Goal: Information Seeking & Learning: Check status

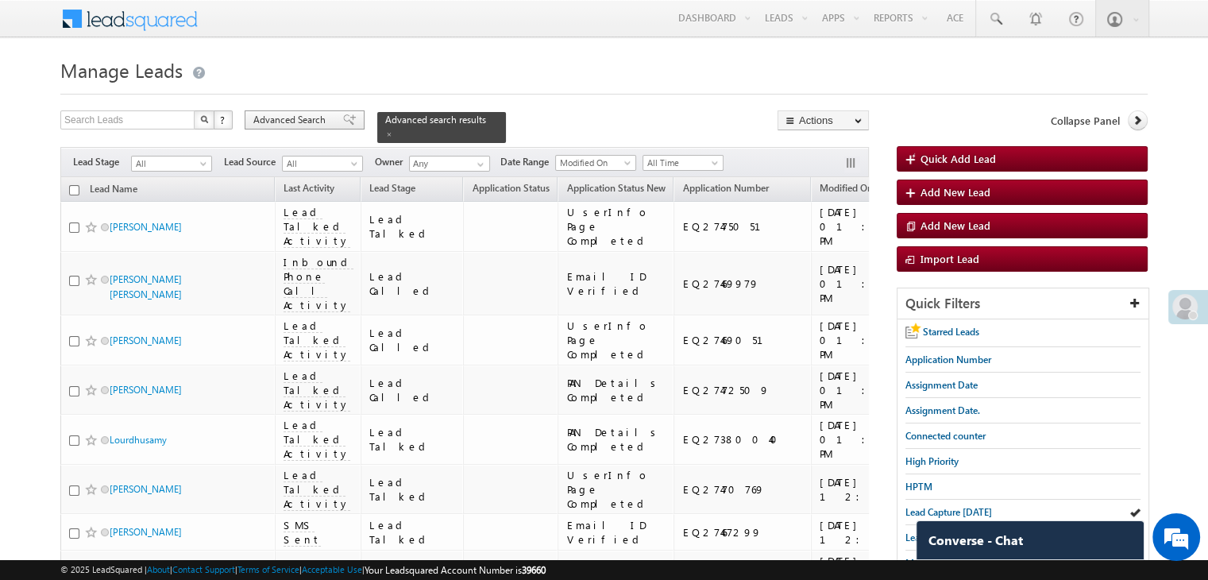
click at [327, 123] on span "Advanced Search" at bounding box center [291, 120] width 77 height 14
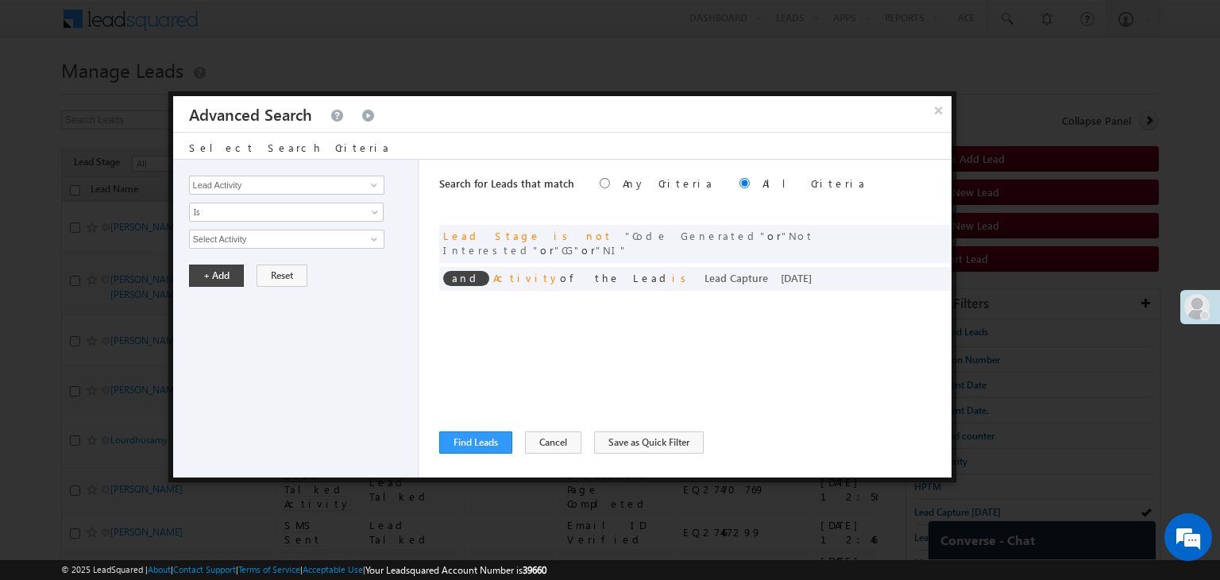
drag, startPoint x: 940, startPoint y: 109, endPoint x: 844, endPoint y: 276, distance: 192.5
click at [940, 108] on button "×" at bounding box center [938, 110] width 25 height 28
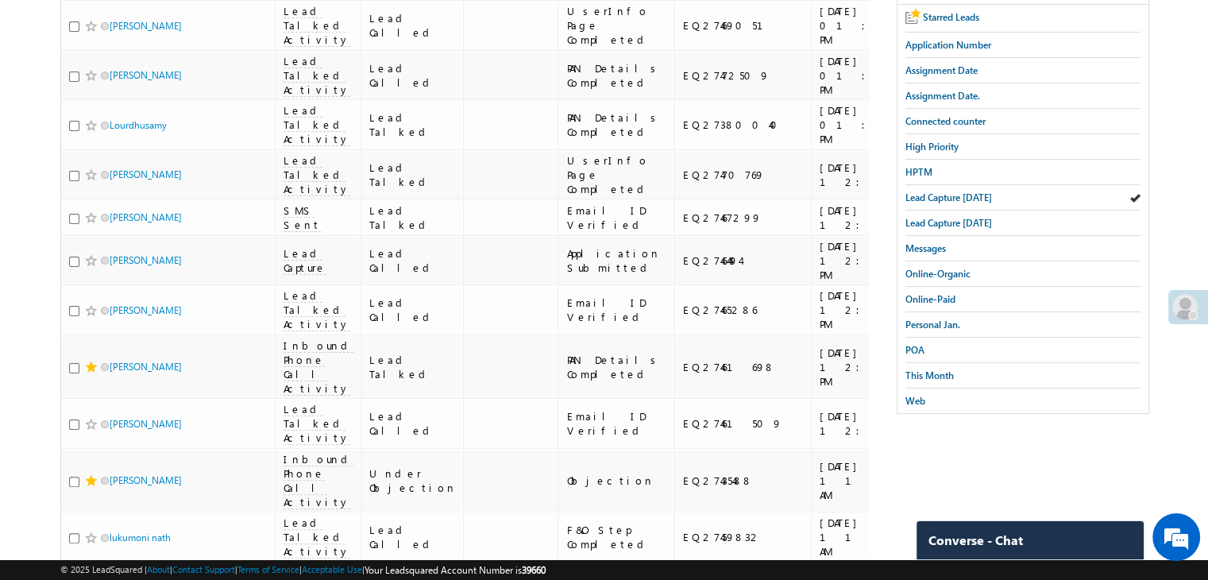
scroll to position [318, 0]
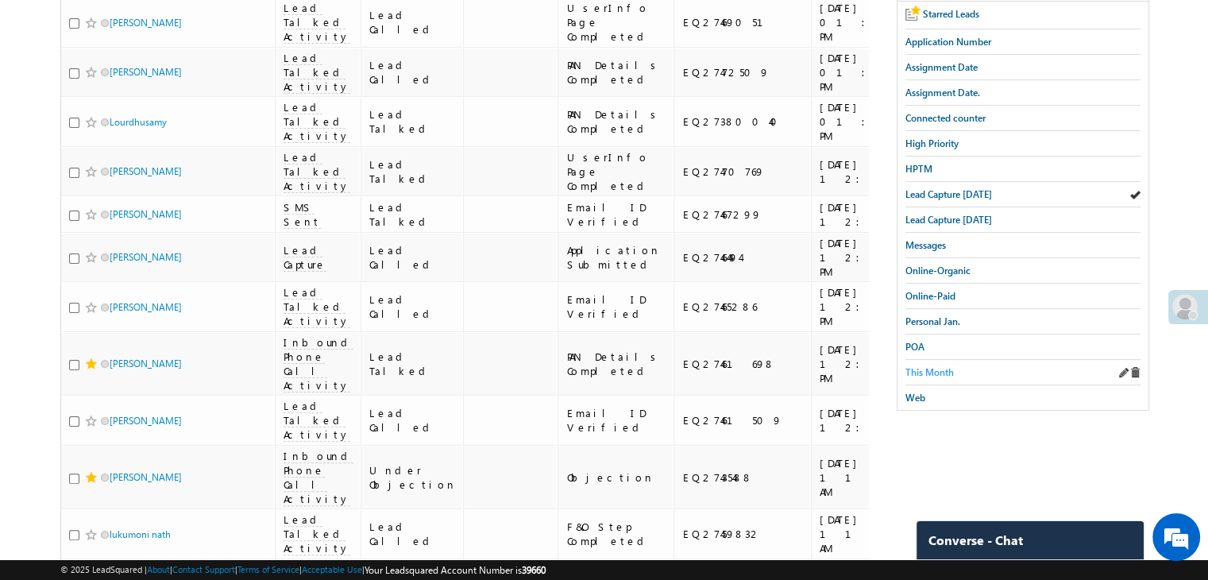
click at [938, 366] on span "This Month" at bounding box center [929, 372] width 48 height 12
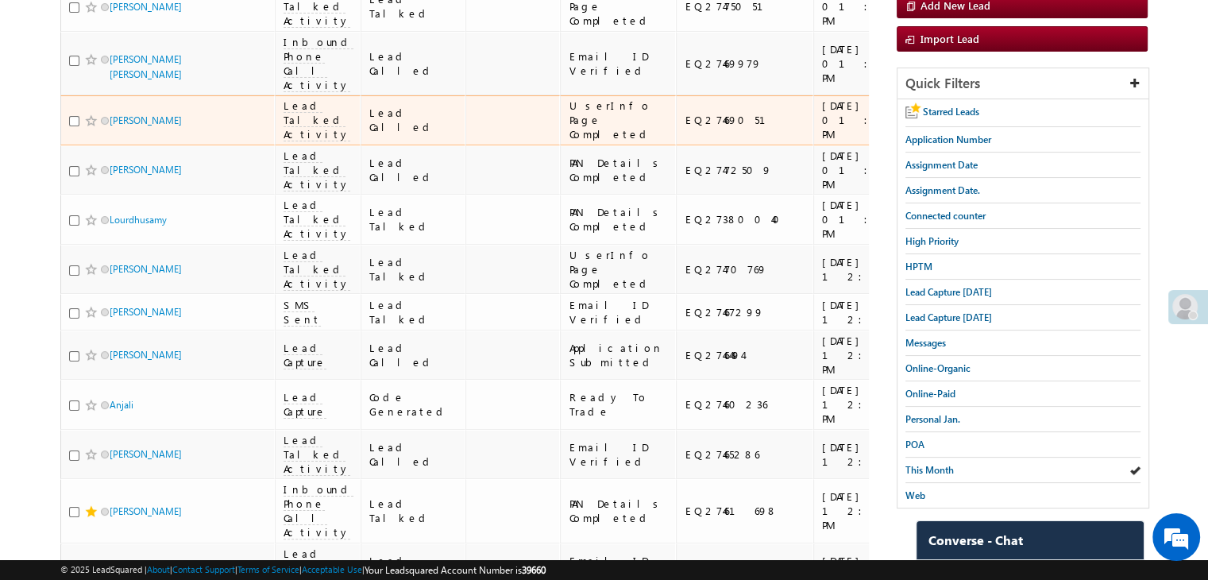
scroll to position [79, 0]
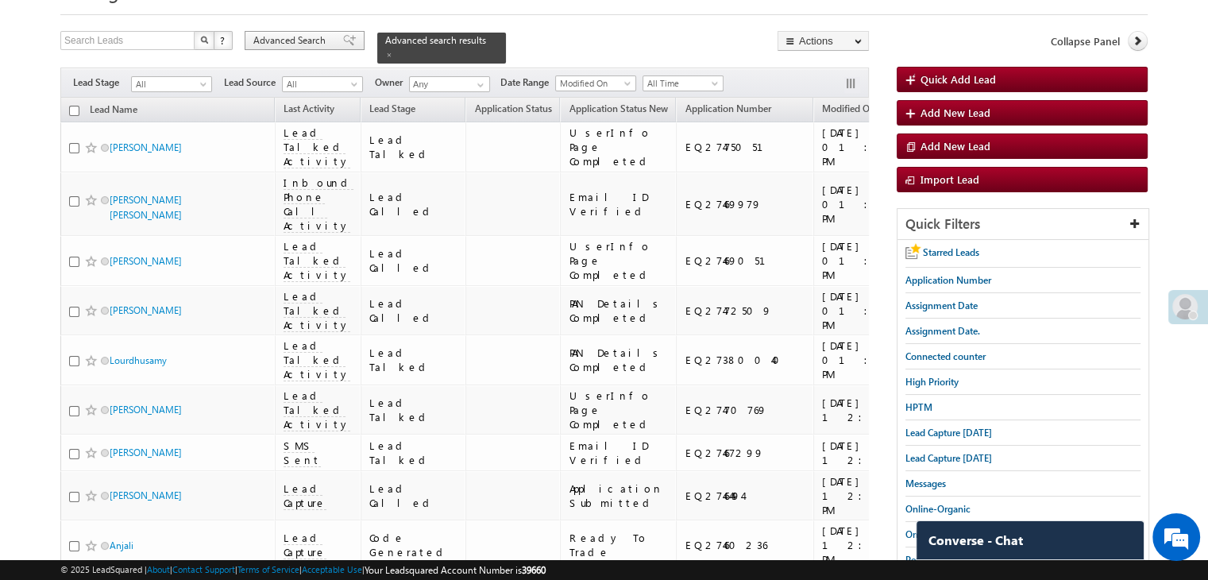
click at [351, 40] on div "Advanced Search" at bounding box center [305, 40] width 120 height 19
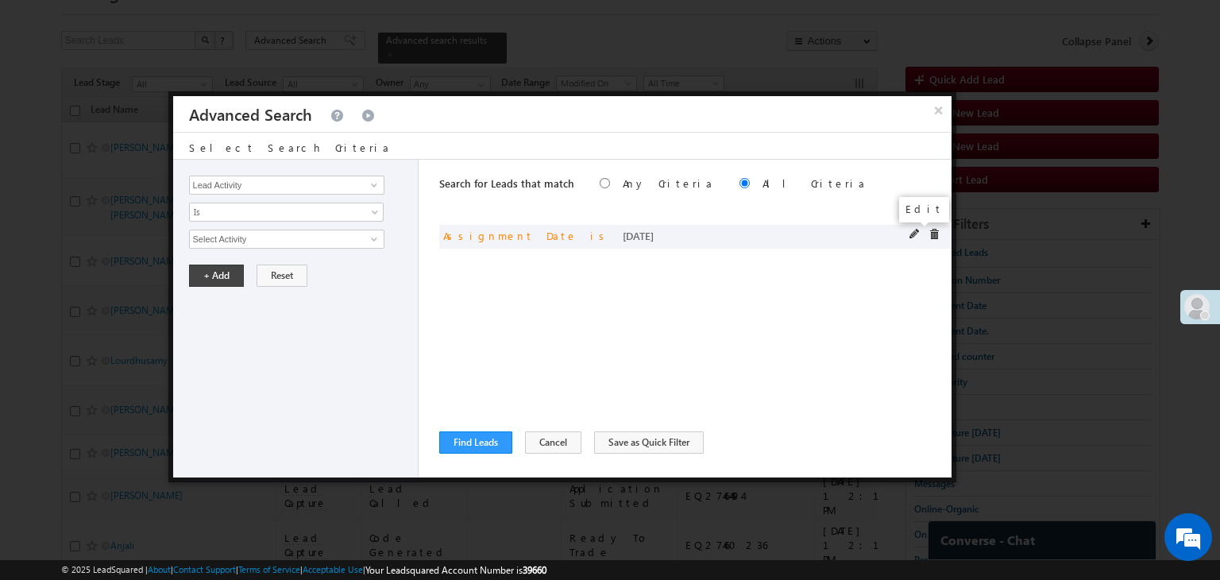
click at [915, 233] on span at bounding box center [914, 234] width 11 height 11
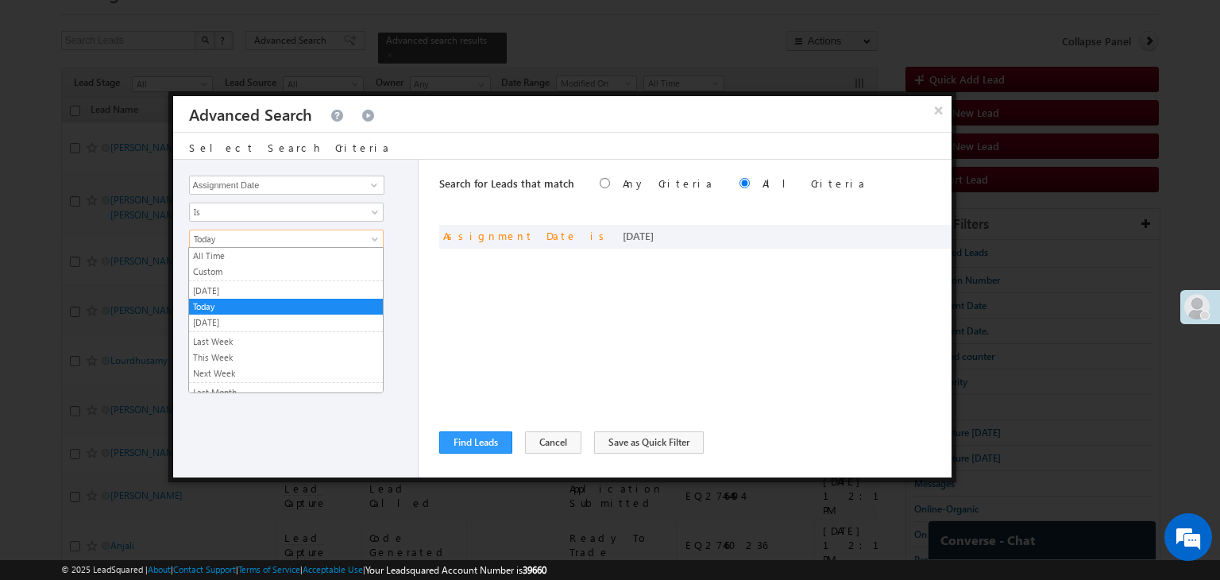
click at [333, 238] on span "Today" at bounding box center [276, 239] width 172 height 14
click at [264, 291] on link "[DATE]" at bounding box center [286, 290] width 194 height 14
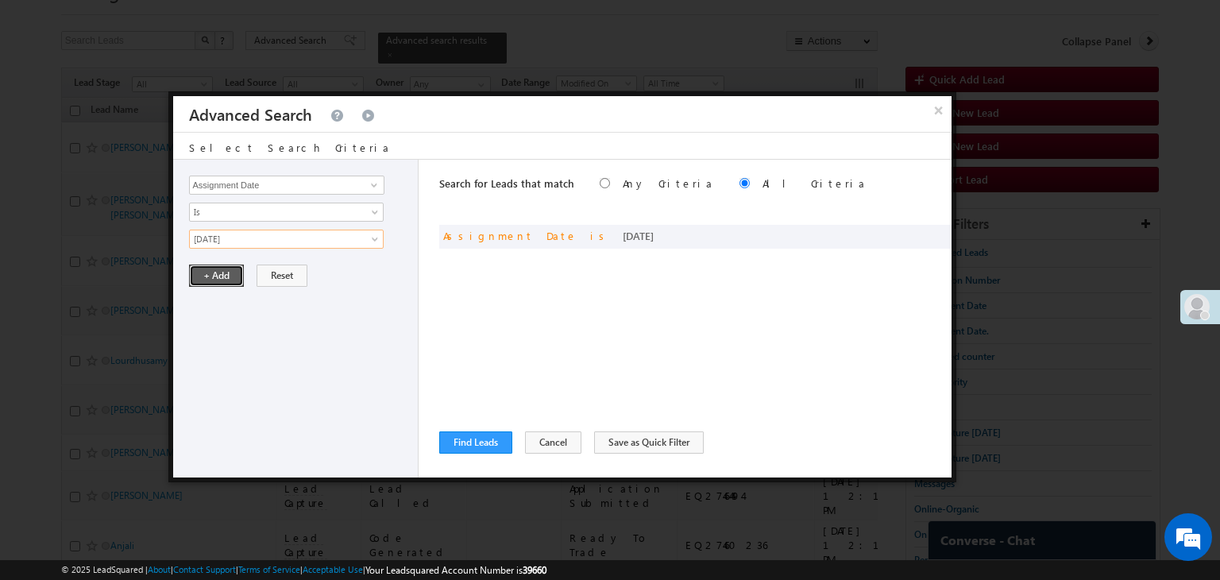
click at [218, 274] on button "+ Add" at bounding box center [216, 275] width 55 height 22
click at [463, 442] on button "Find Leads" at bounding box center [475, 442] width 73 height 22
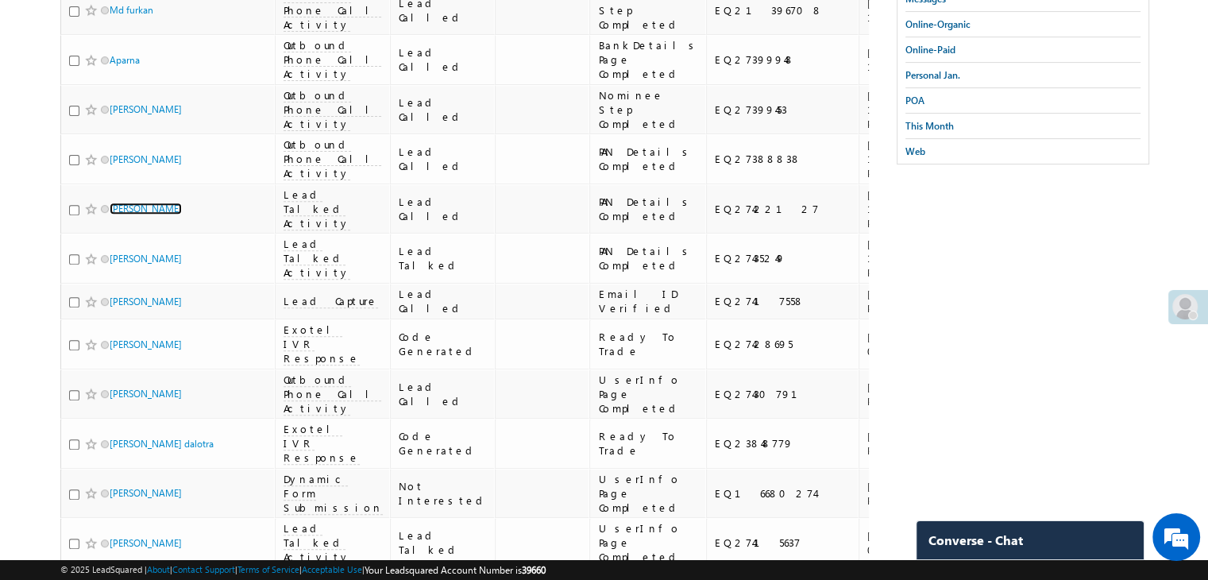
scroll to position [476, 0]
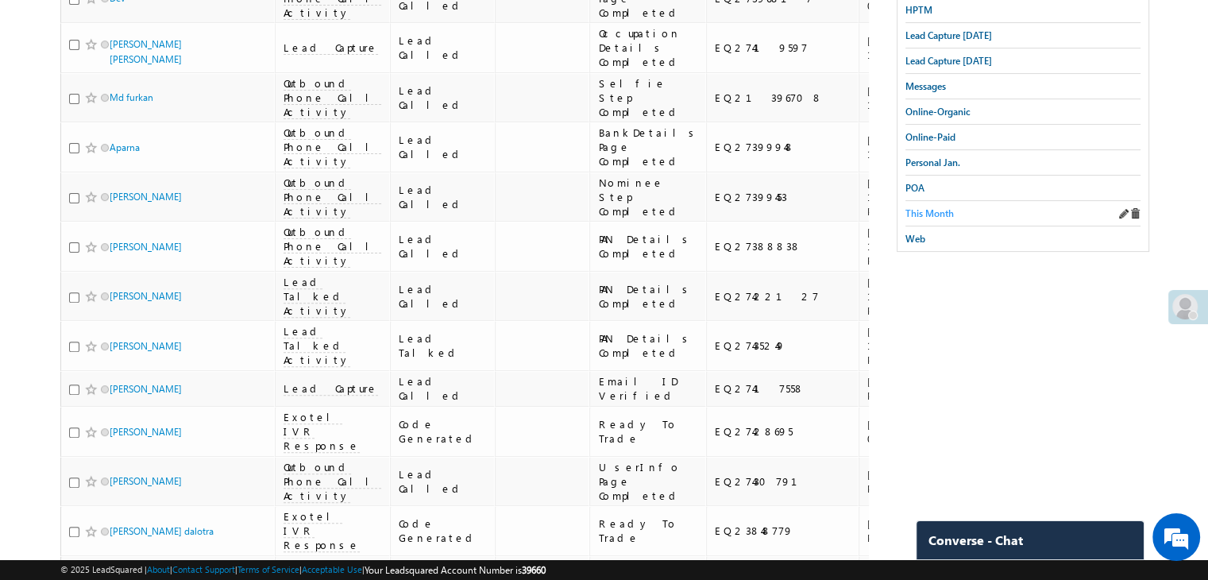
click at [937, 207] on span "This Month" at bounding box center [929, 213] width 48 height 12
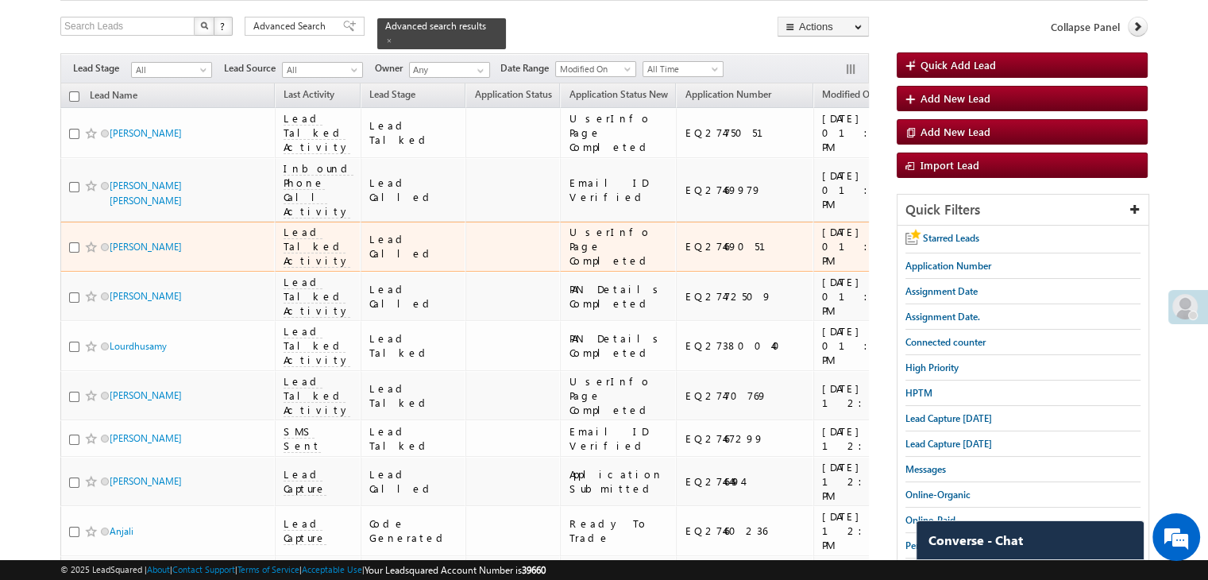
scroll to position [0, 0]
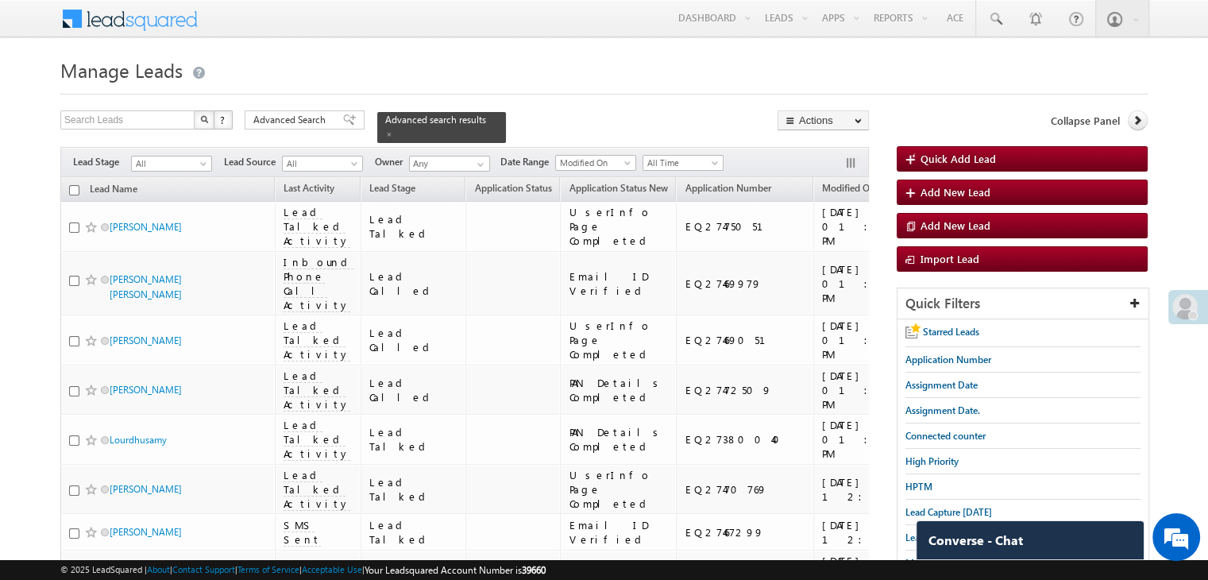
click at [303, 118] on span "Advanced Search" at bounding box center [291, 120] width 77 height 14
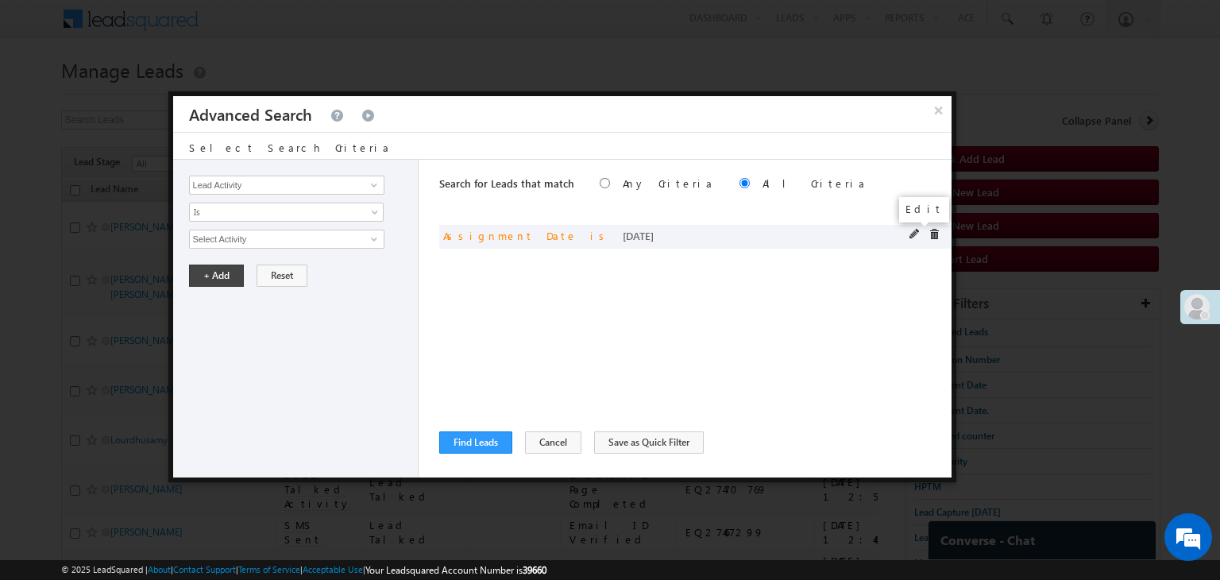
click at [912, 233] on span at bounding box center [914, 234] width 11 height 11
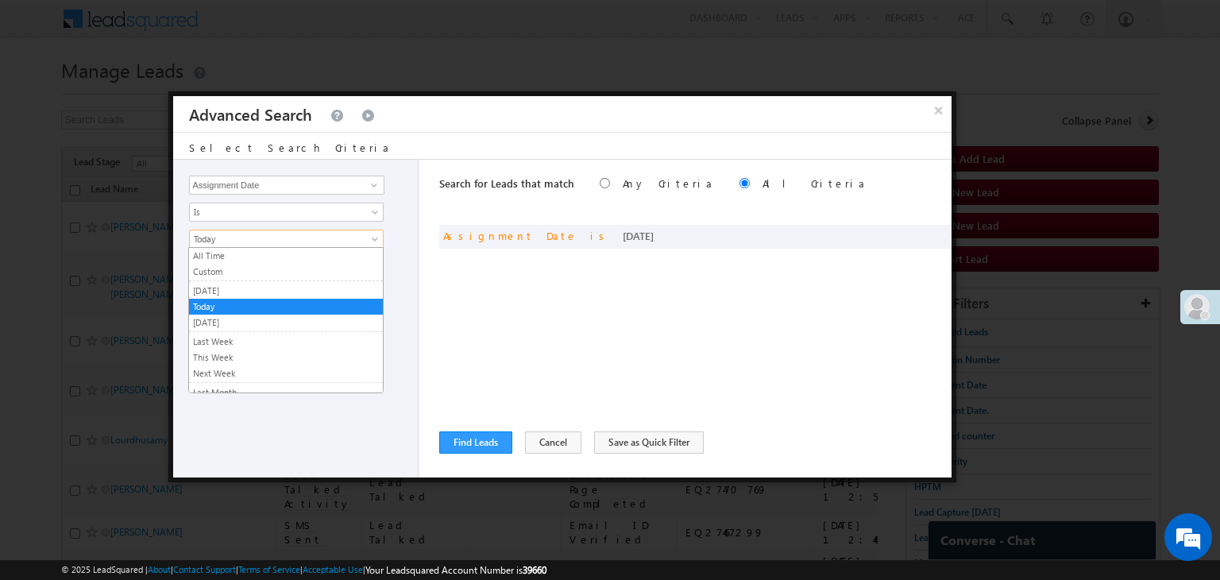
click at [291, 235] on span "Today" at bounding box center [276, 239] width 172 height 14
click at [245, 289] on link "[DATE]" at bounding box center [286, 290] width 194 height 14
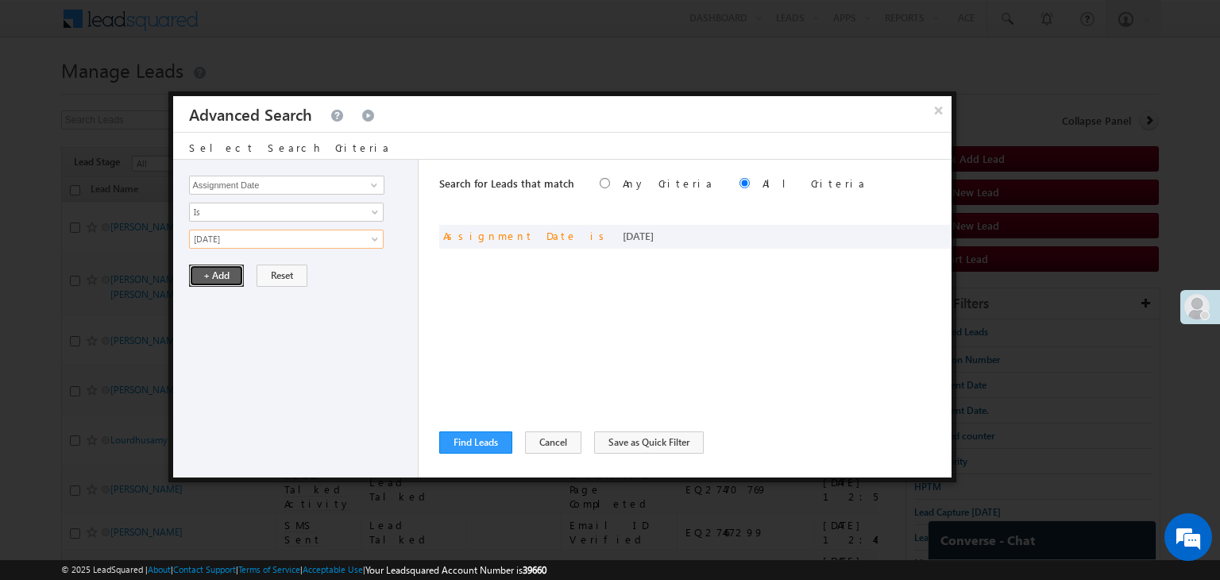
click at [226, 274] on button "+ Add" at bounding box center [216, 275] width 55 height 22
click at [470, 443] on button "Find Leads" at bounding box center [475, 442] width 73 height 22
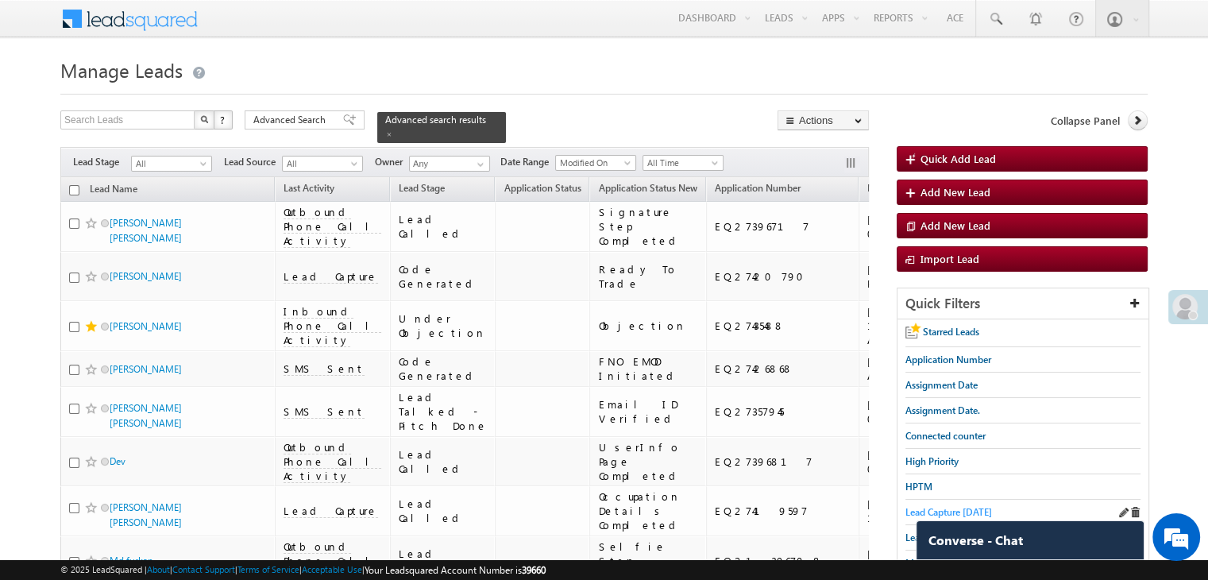
click at [924, 506] on span "Lead Capture [DATE]" at bounding box center [948, 512] width 87 height 12
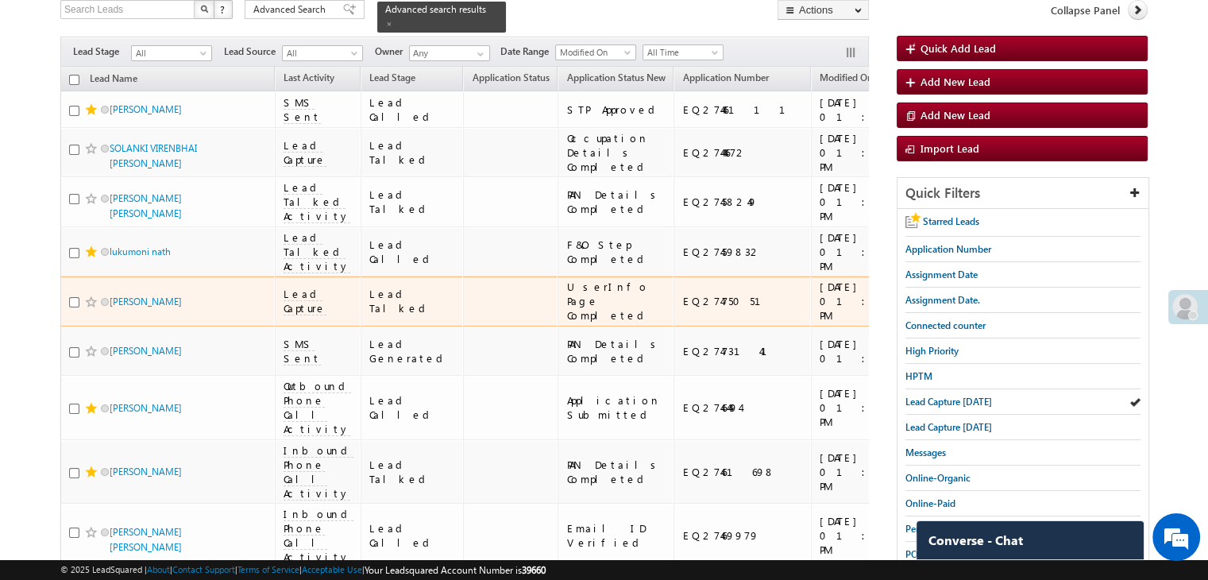
scroll to position [83, 0]
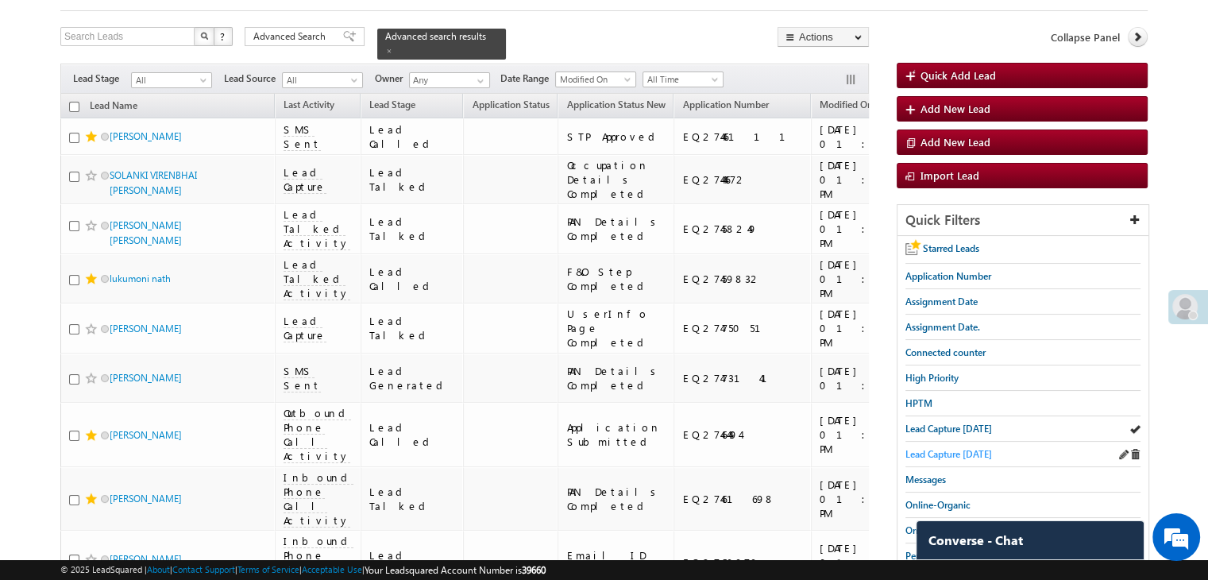
click at [965, 450] on span "Lead Capture [DATE]" at bounding box center [948, 454] width 87 height 12
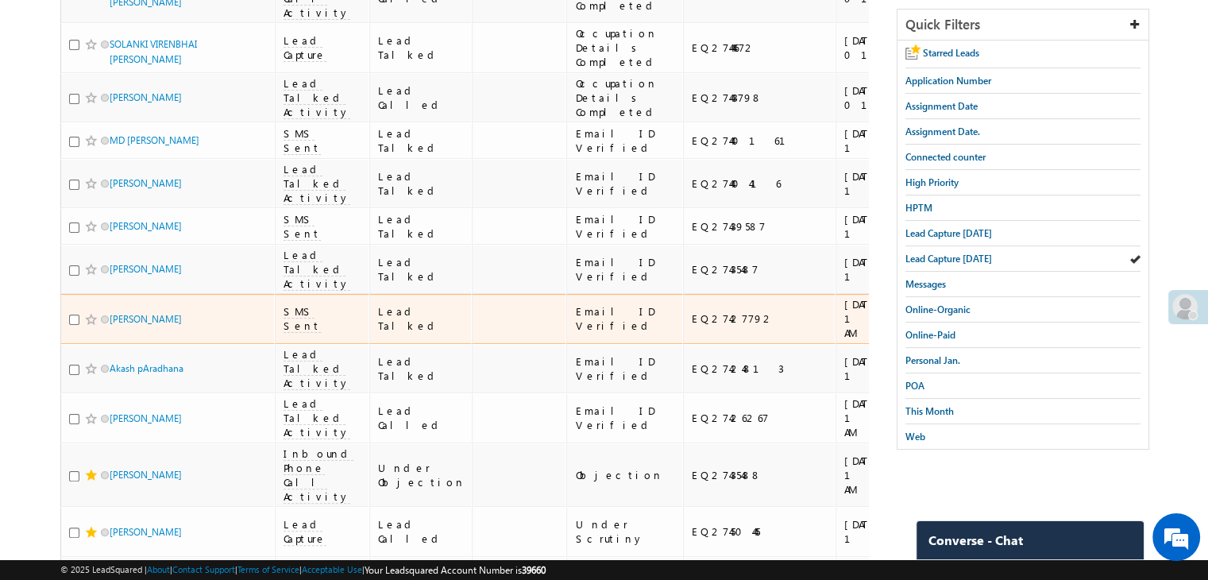
scroll to position [163, 0]
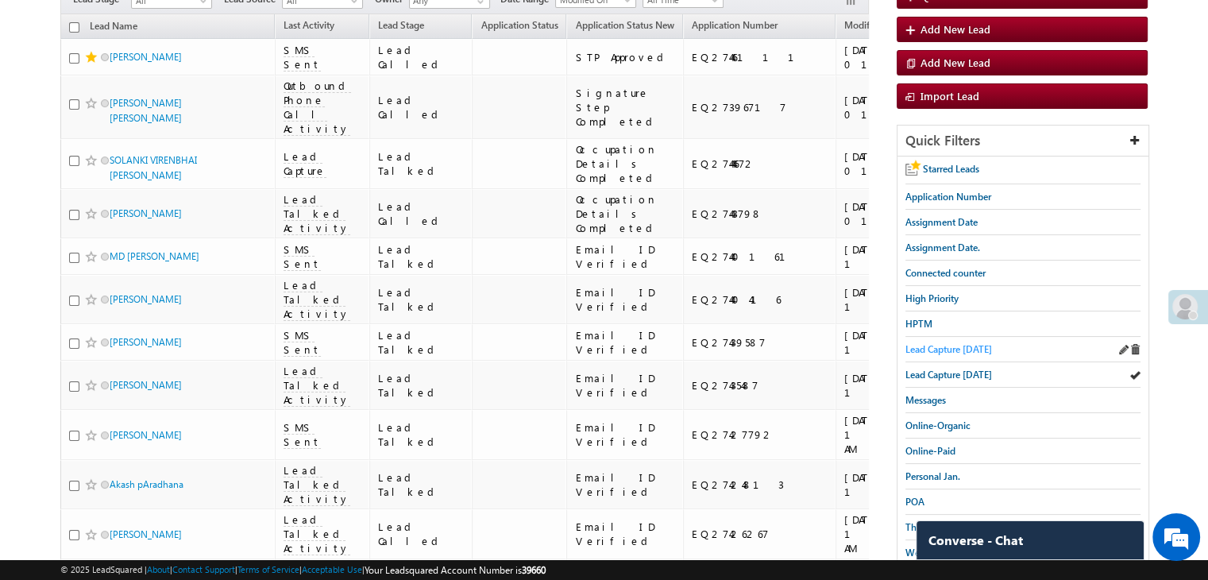
click at [921, 344] on span "Lead Capture [DATE]" at bounding box center [948, 349] width 87 height 12
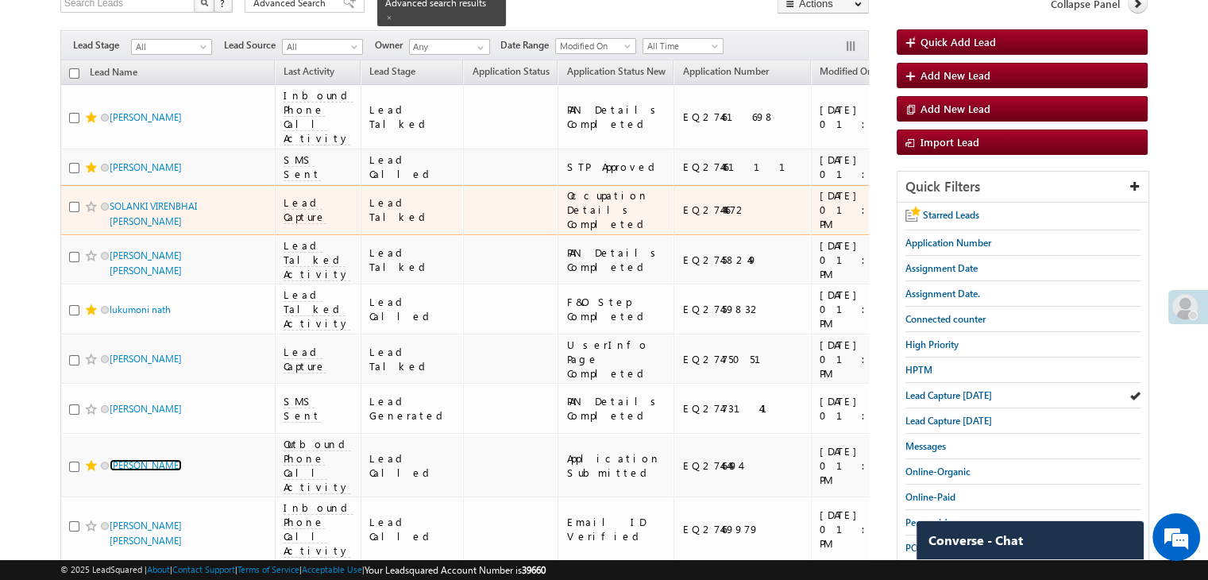
scroll to position [0, 0]
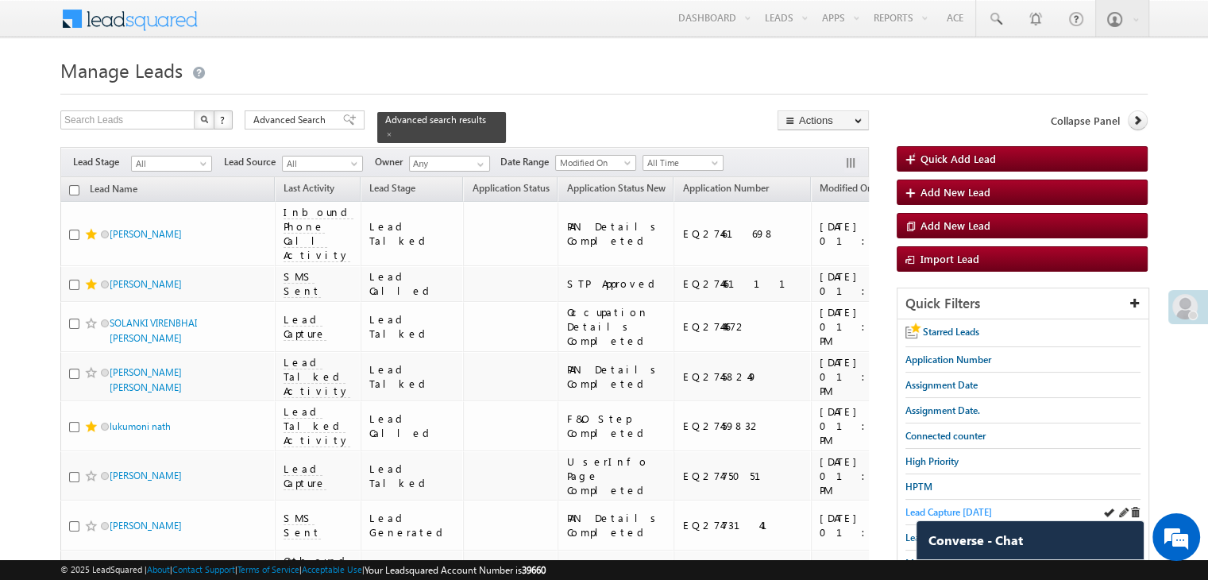
click at [927, 507] on span "Lead Capture [DATE]" at bounding box center [948, 512] width 87 height 12
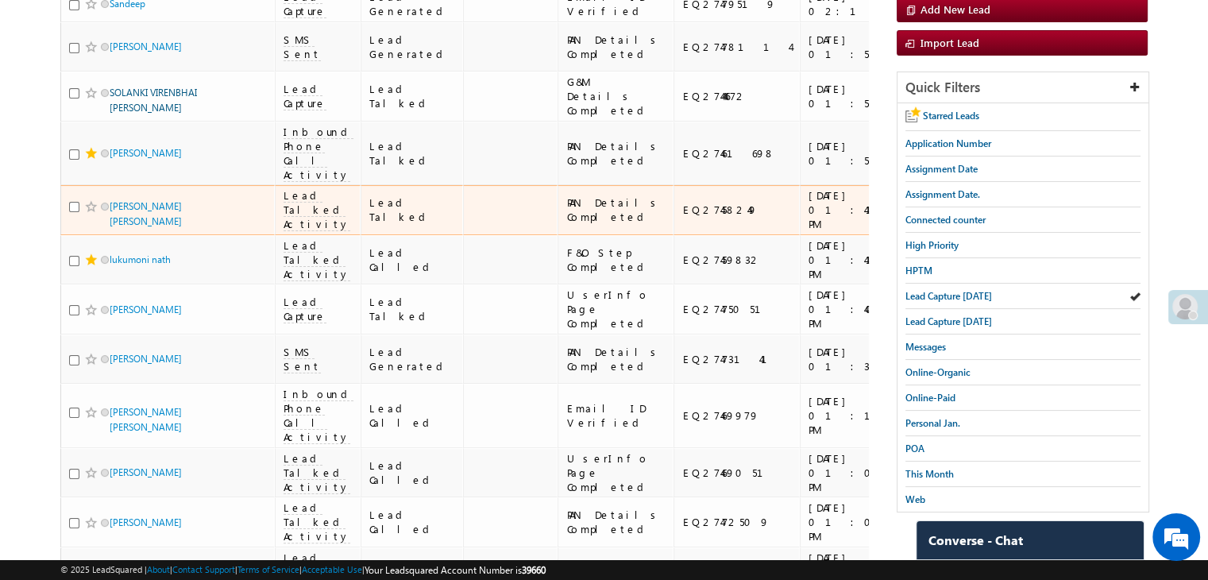
scroll to position [238, 0]
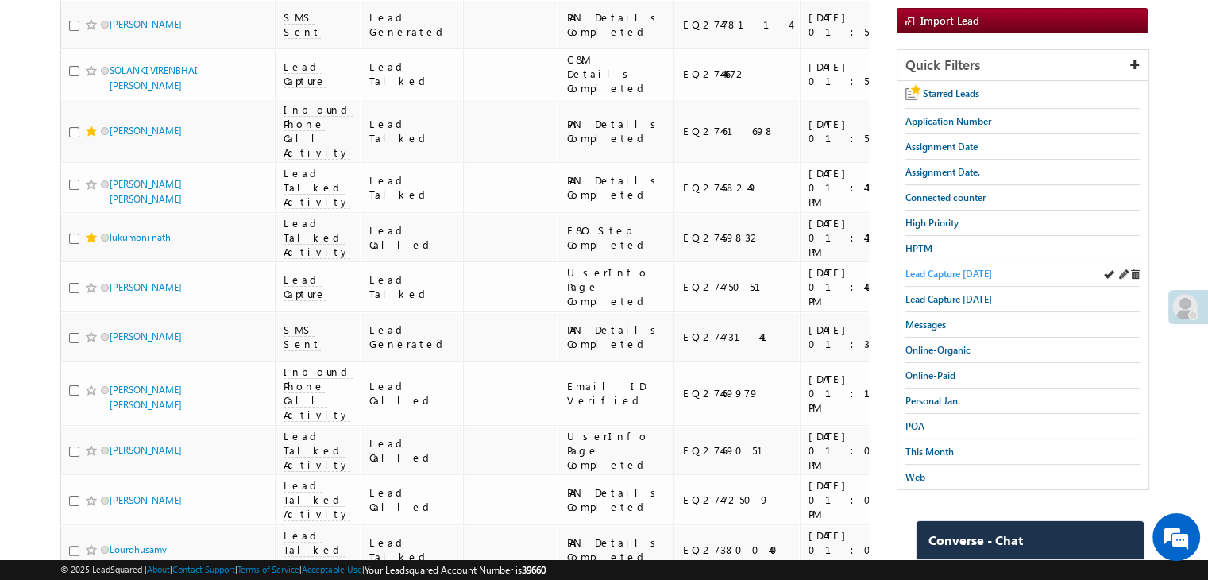
click at [943, 271] on span "Lead Capture [DATE]" at bounding box center [948, 274] width 87 height 12
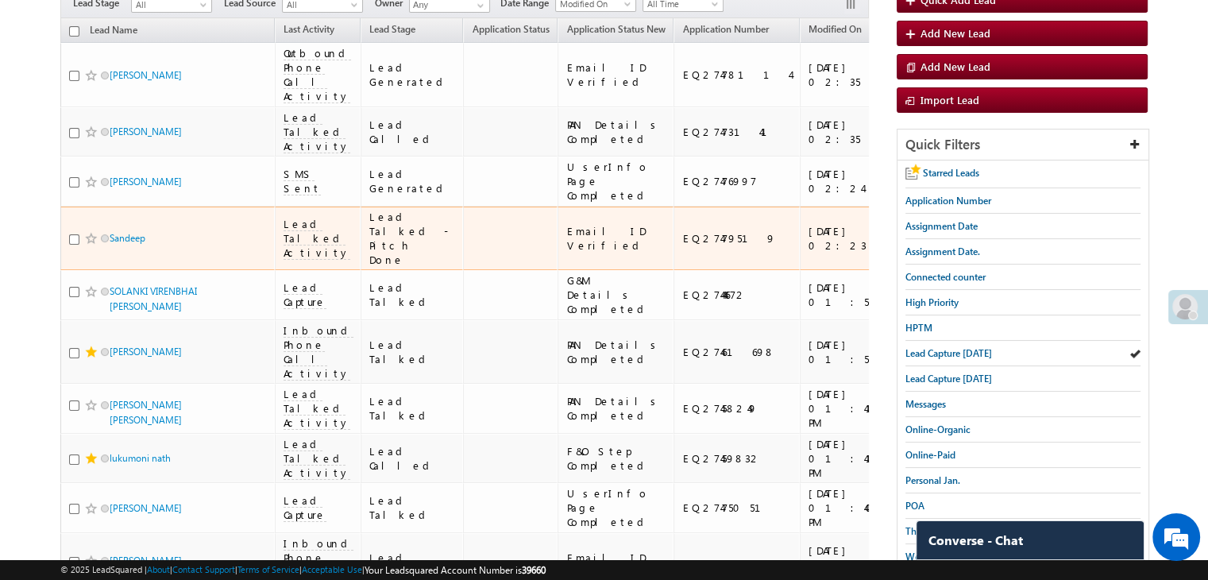
scroll to position [79, 0]
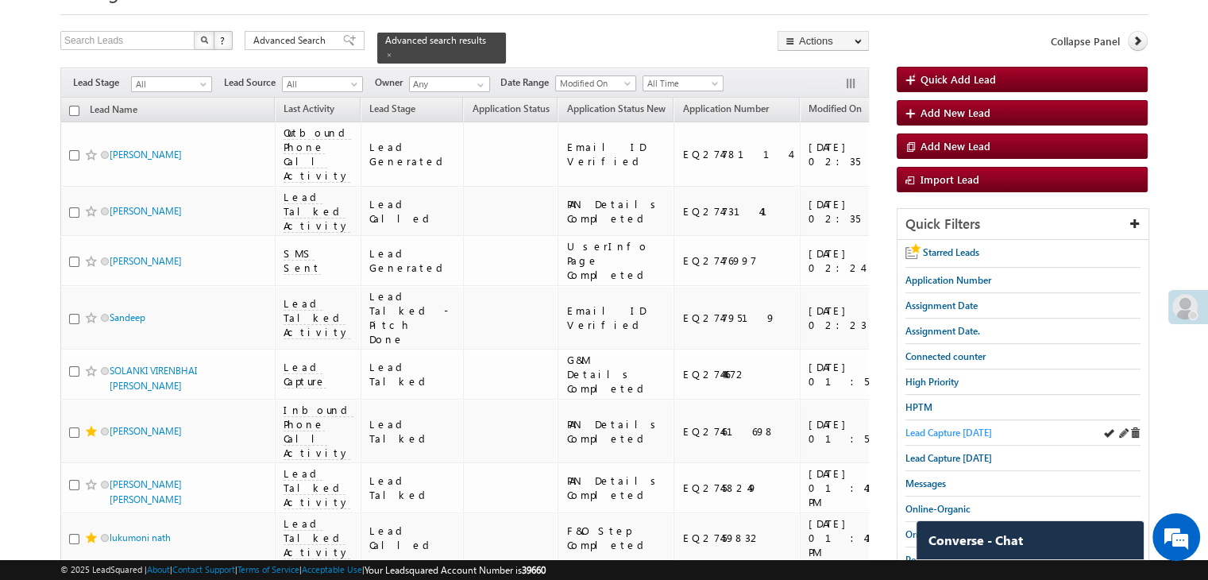
click at [931, 428] on span "Lead Capture [DATE]" at bounding box center [948, 432] width 87 height 12
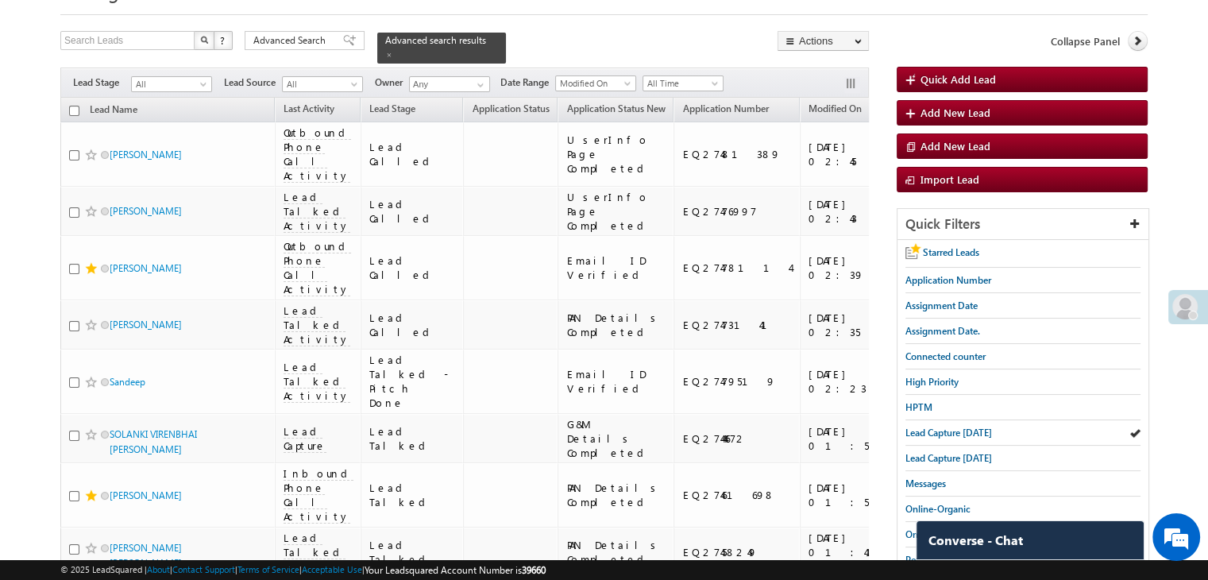
click at [931, 428] on span "Lead Capture [DATE]" at bounding box center [948, 432] width 87 height 12
click at [948, 425] on link "Lead Capture [DATE]" at bounding box center [948, 432] width 87 height 15
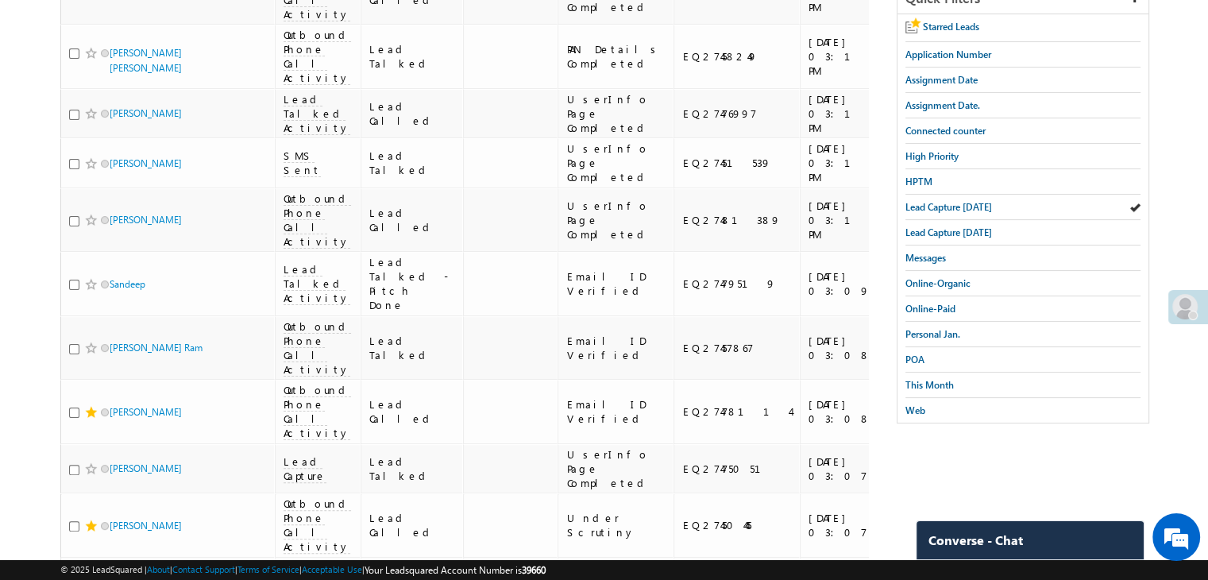
scroll to position [318, 0]
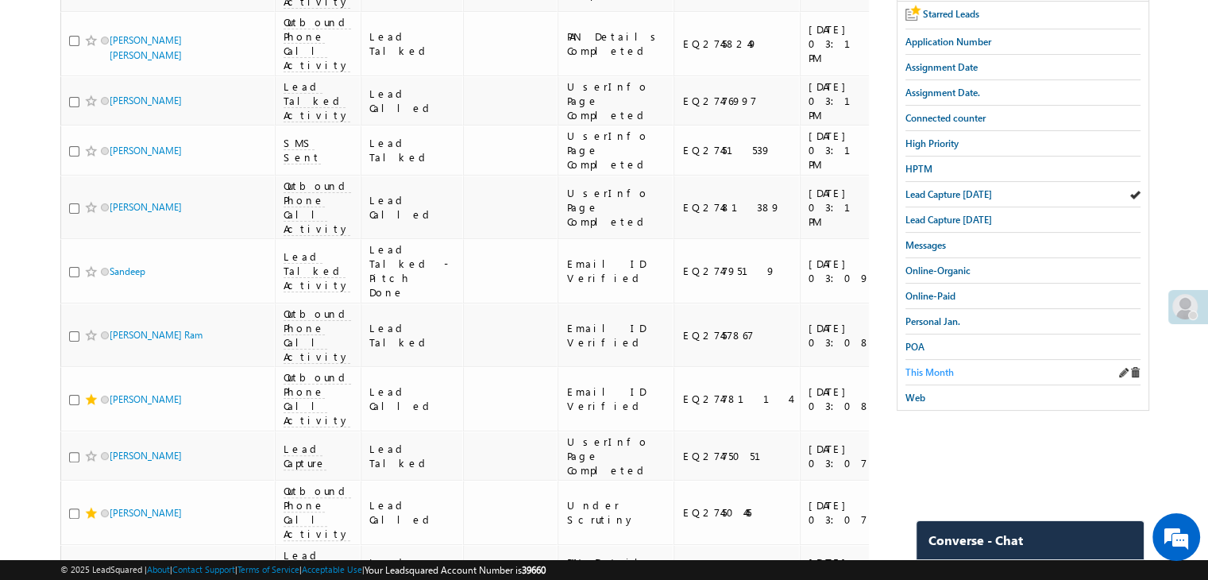
click at [937, 371] on span "This Month" at bounding box center [929, 372] width 48 height 12
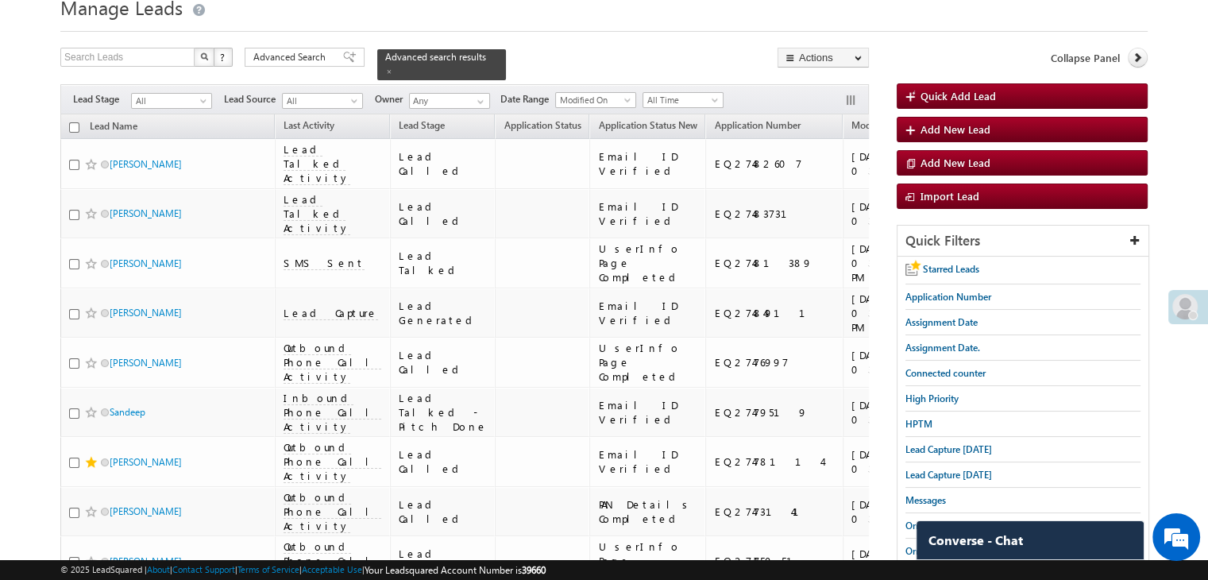
scroll to position [0, 0]
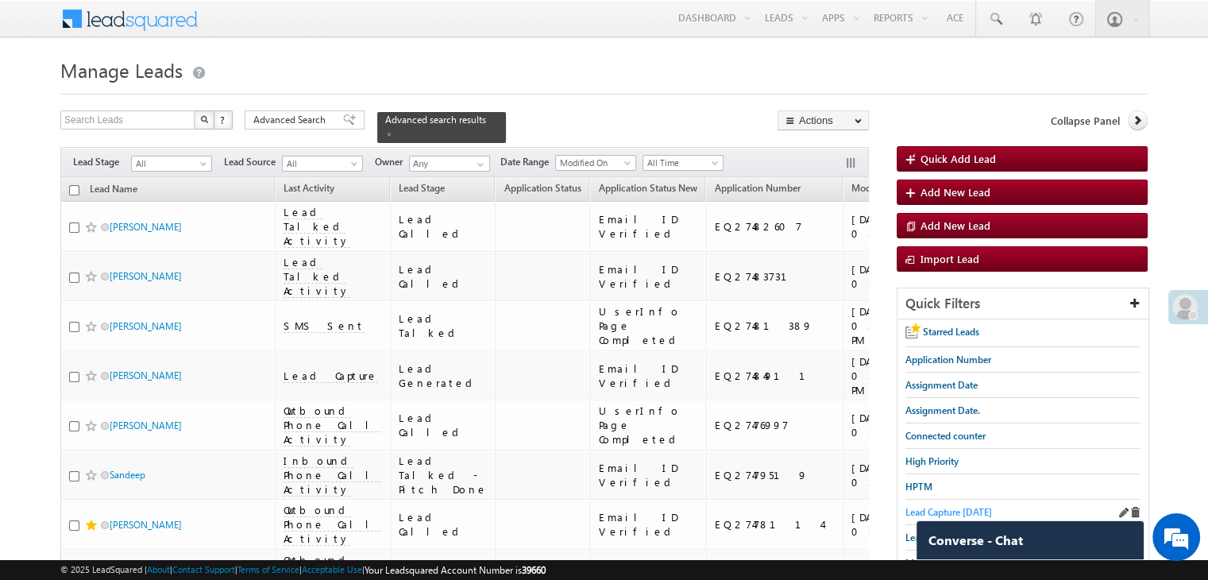
click at [963, 506] on span "Lead Capture [DATE]" at bounding box center [948, 512] width 87 height 12
